Goal: Check status: Check status

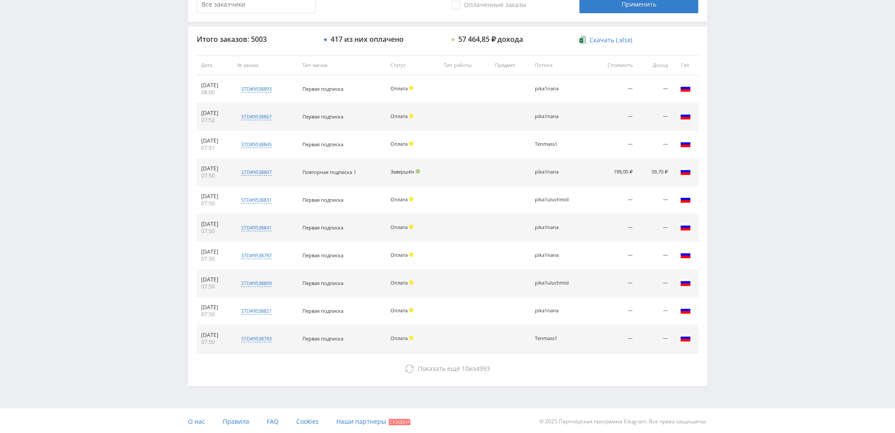
scroll to position [129, 0]
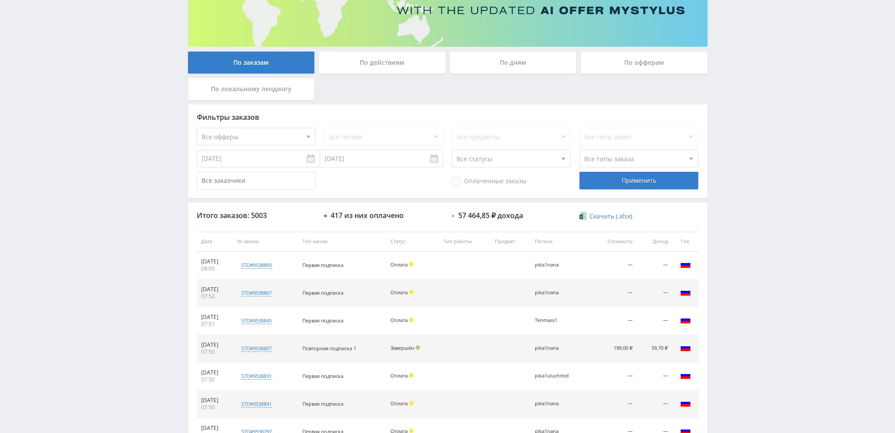
click at [504, 63] on div "По дням" at bounding box center [513, 63] width 127 height 22
click at [0, 0] on input "По дням" at bounding box center [0, 0] width 0 height 0
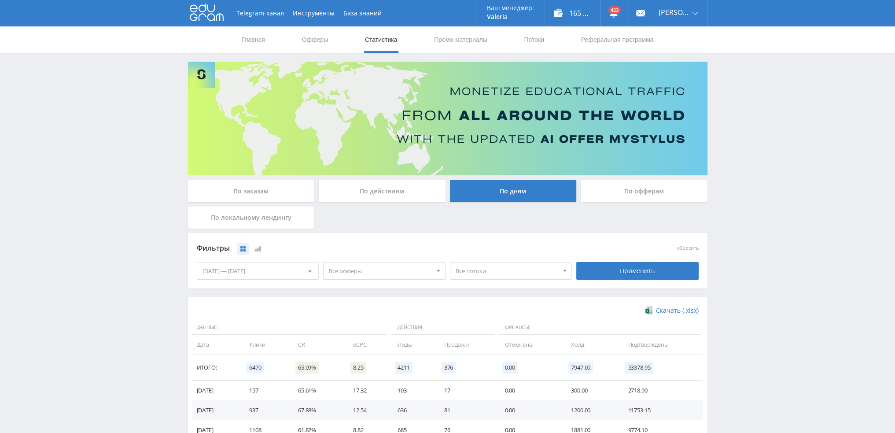
scroll to position [143, 0]
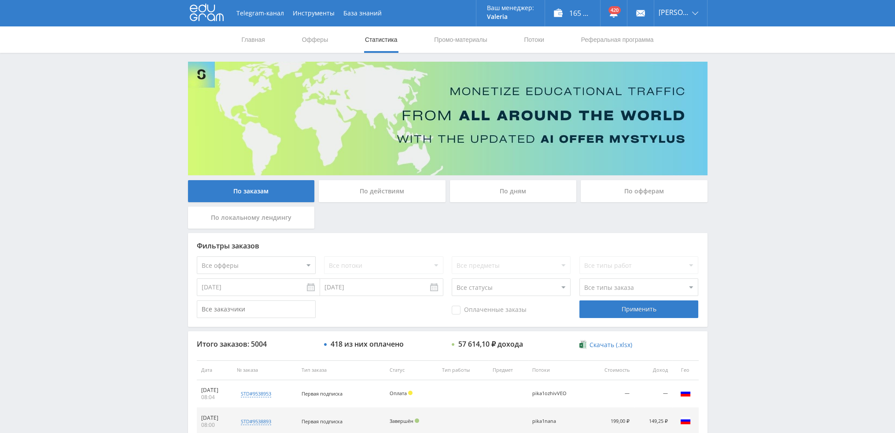
click at [498, 193] on div "По дням" at bounding box center [513, 191] width 127 height 22
click at [0, 0] on input "По дням" at bounding box center [0, 0] width 0 height 0
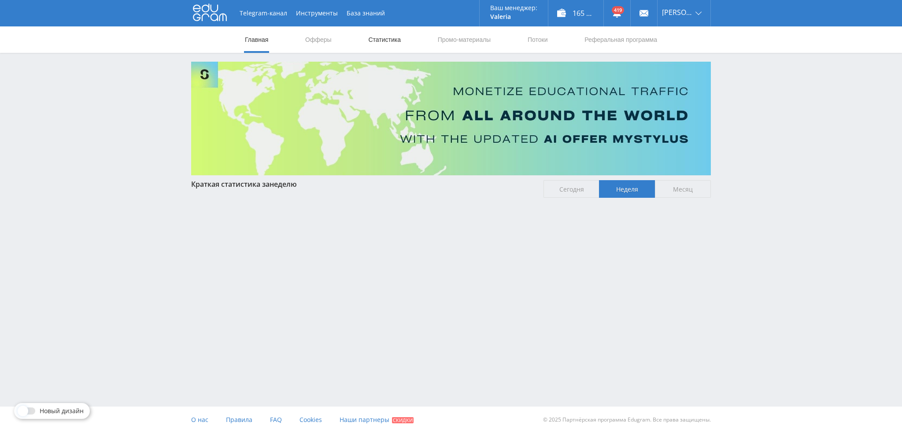
click at [386, 40] on link "Статистика" at bounding box center [384, 39] width 34 height 26
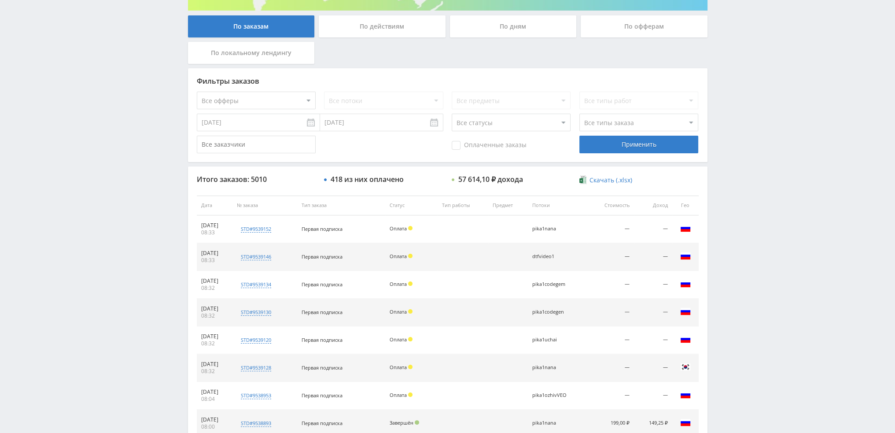
scroll to position [132, 0]
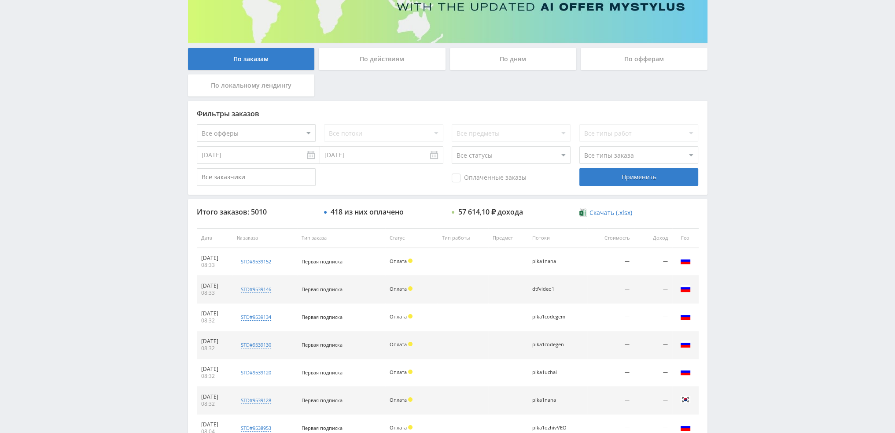
click at [534, 63] on div "По дням" at bounding box center [513, 59] width 127 height 22
click at [0, 0] on input "По дням" at bounding box center [0, 0] width 0 height 0
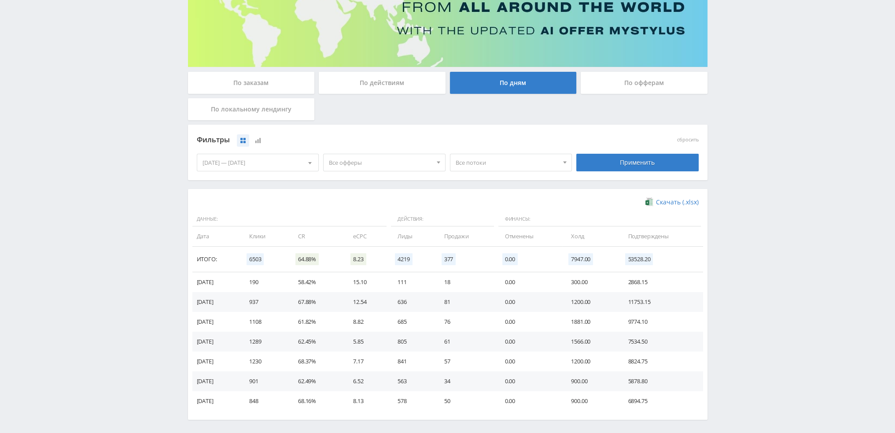
scroll to position [143, 0]
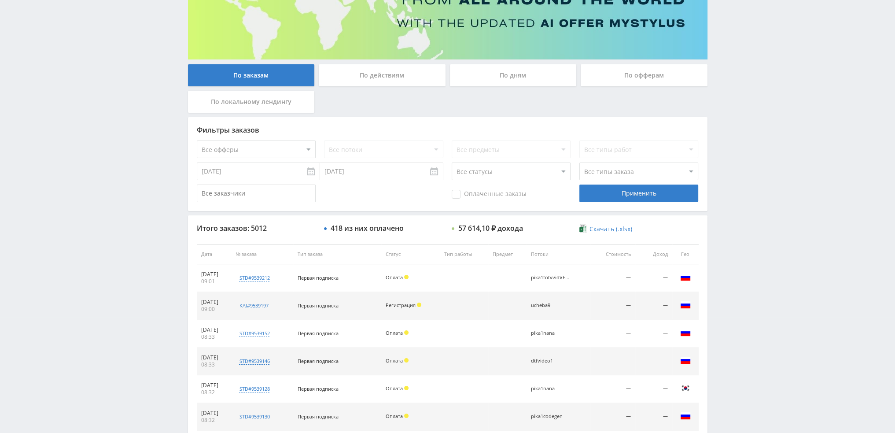
scroll to position [88, 0]
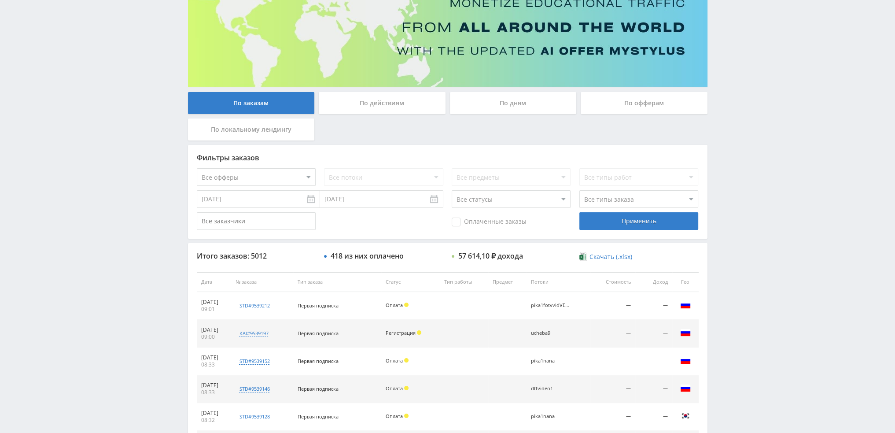
click at [510, 102] on div "По дням" at bounding box center [513, 103] width 127 height 22
click at [0, 0] on input "По дням" at bounding box center [0, 0] width 0 height 0
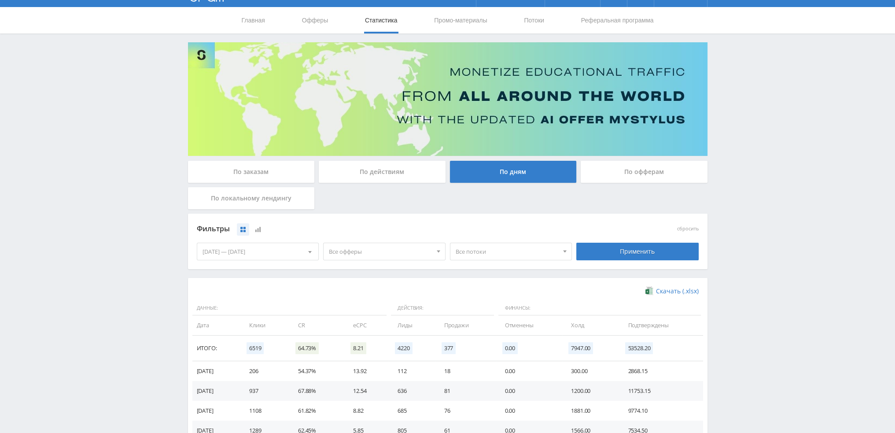
scroll to position [44, 0]
